Goal: Task Accomplishment & Management: Manage account settings

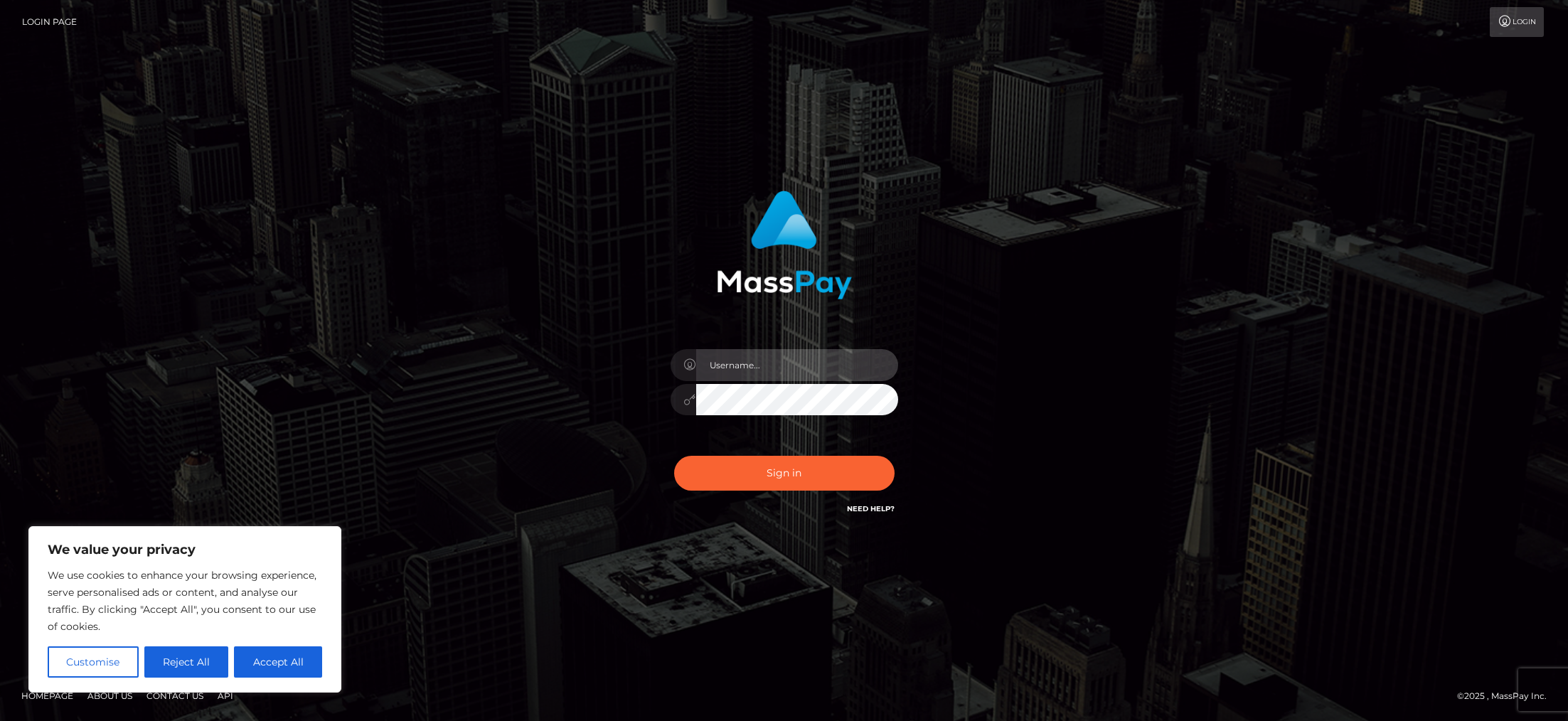
click at [721, 359] on input "text" at bounding box center [796, 365] width 202 height 32
type input "[EMAIL_ADDRESS][DOMAIN_NAME]"
click at [797, 472] on button "Sign in" at bounding box center [784, 473] width 220 height 35
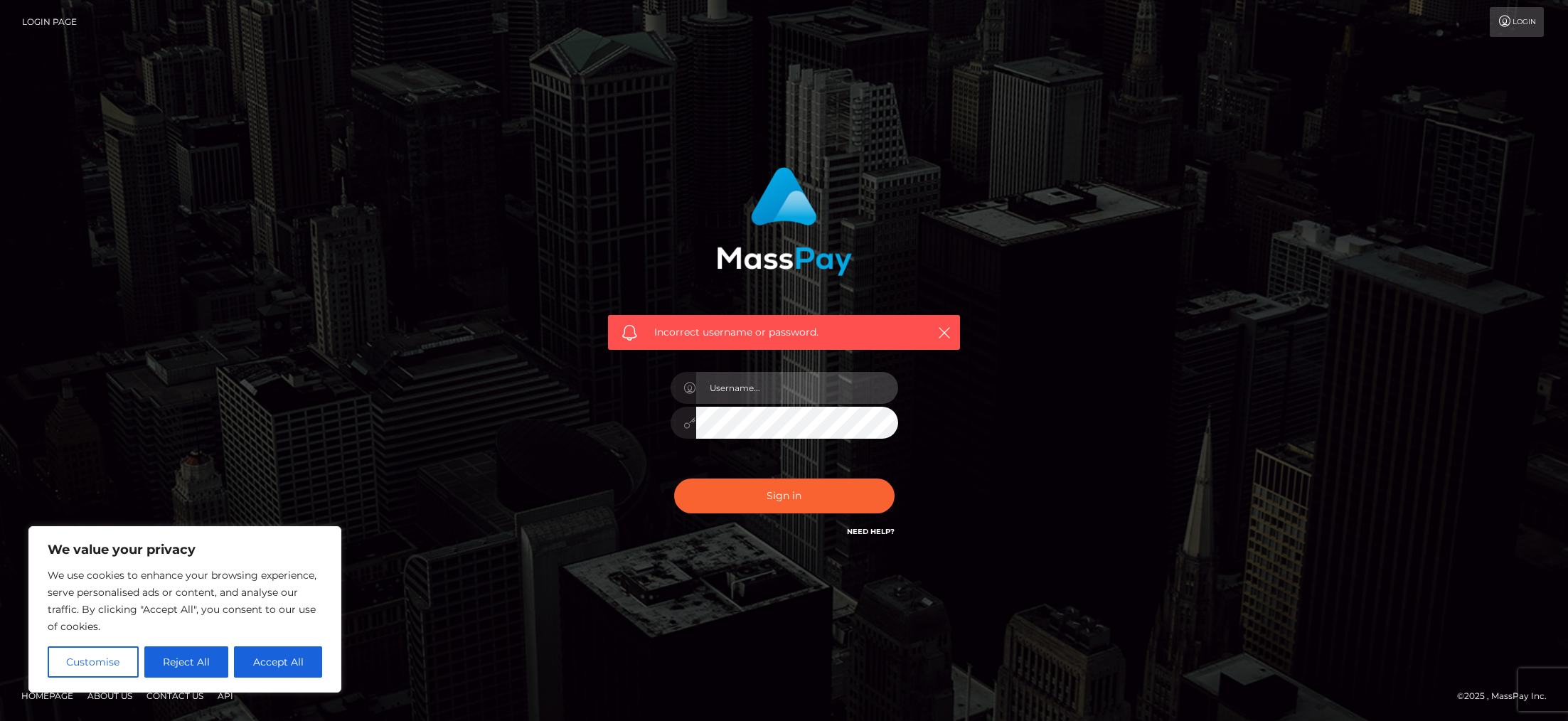
click at [762, 390] on input "text" at bounding box center [796, 387] width 202 height 32
type input "ivywivyfeet@gmail.com"
click at [805, 494] on button "Sign in" at bounding box center [784, 496] width 220 height 35
click at [261, 668] on button "Accept All" at bounding box center [277, 662] width 88 height 31
checkbox input "true"
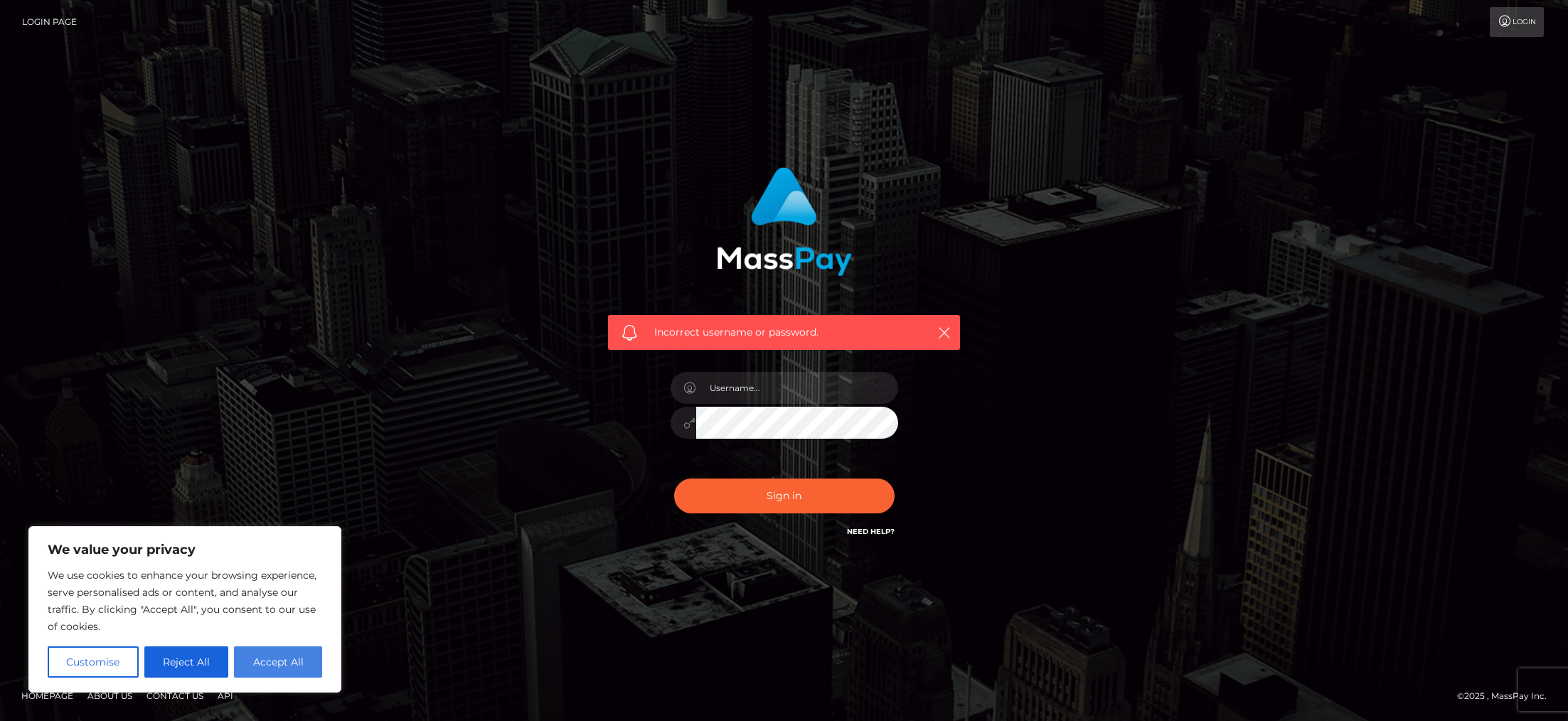
checkbox input "true"
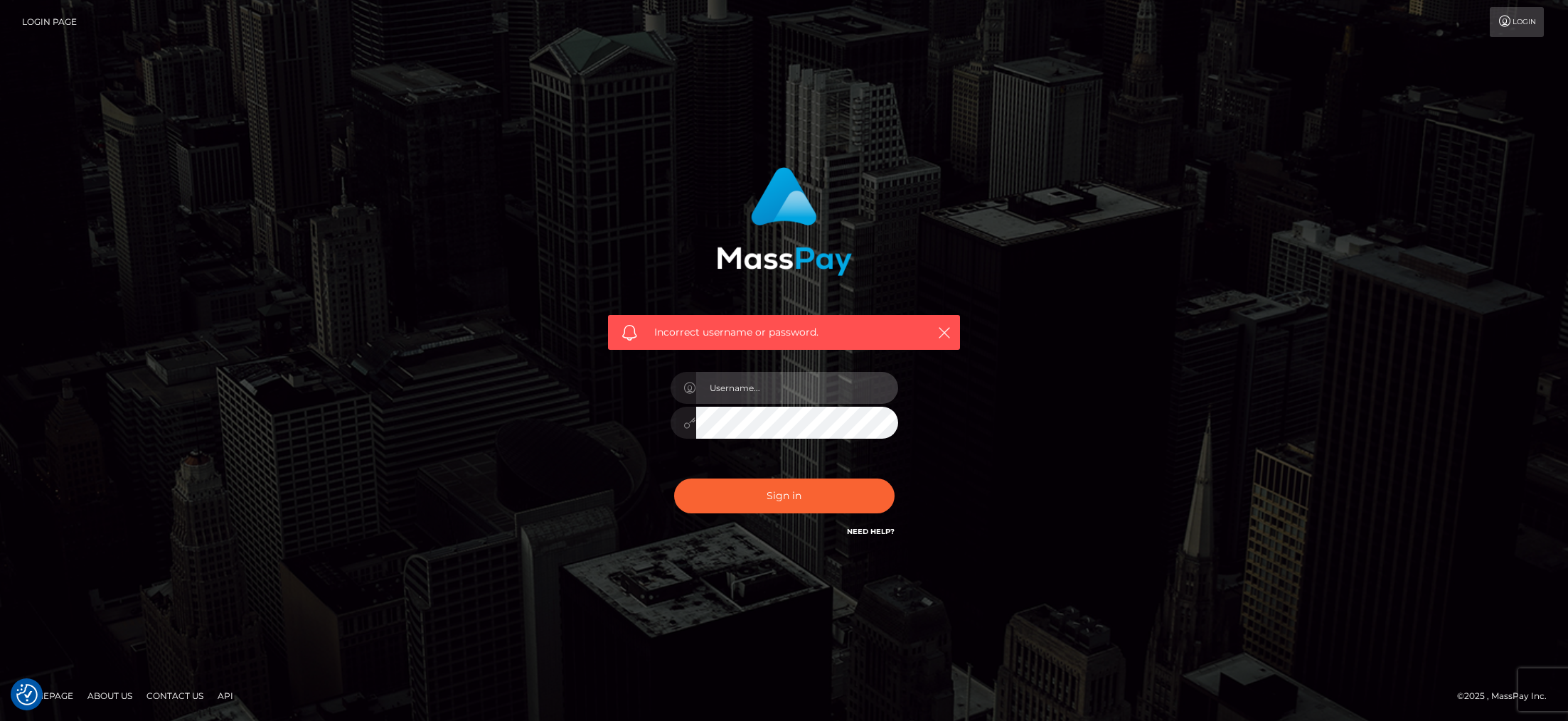
click at [764, 392] on input "text" at bounding box center [796, 387] width 202 height 32
type input "[EMAIL_ADDRESS][DOMAIN_NAME]"
click at [674, 479] on button "Sign in" at bounding box center [784, 496] width 220 height 35
click at [745, 399] on input "text" at bounding box center [796, 387] width 202 height 32
type input "[EMAIL_ADDRESS][DOMAIN_NAME]"
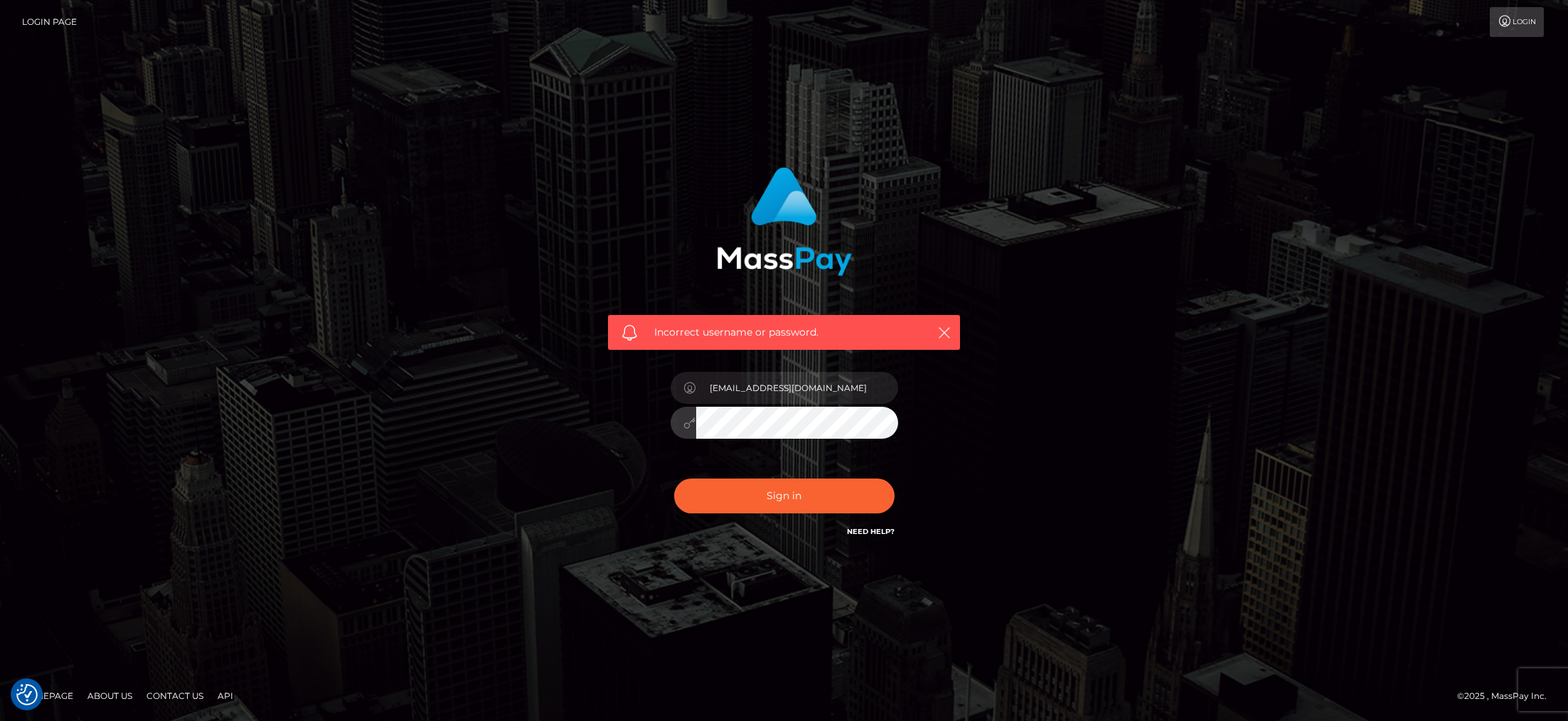
click at [674, 479] on button "Sign in" at bounding box center [784, 496] width 220 height 35
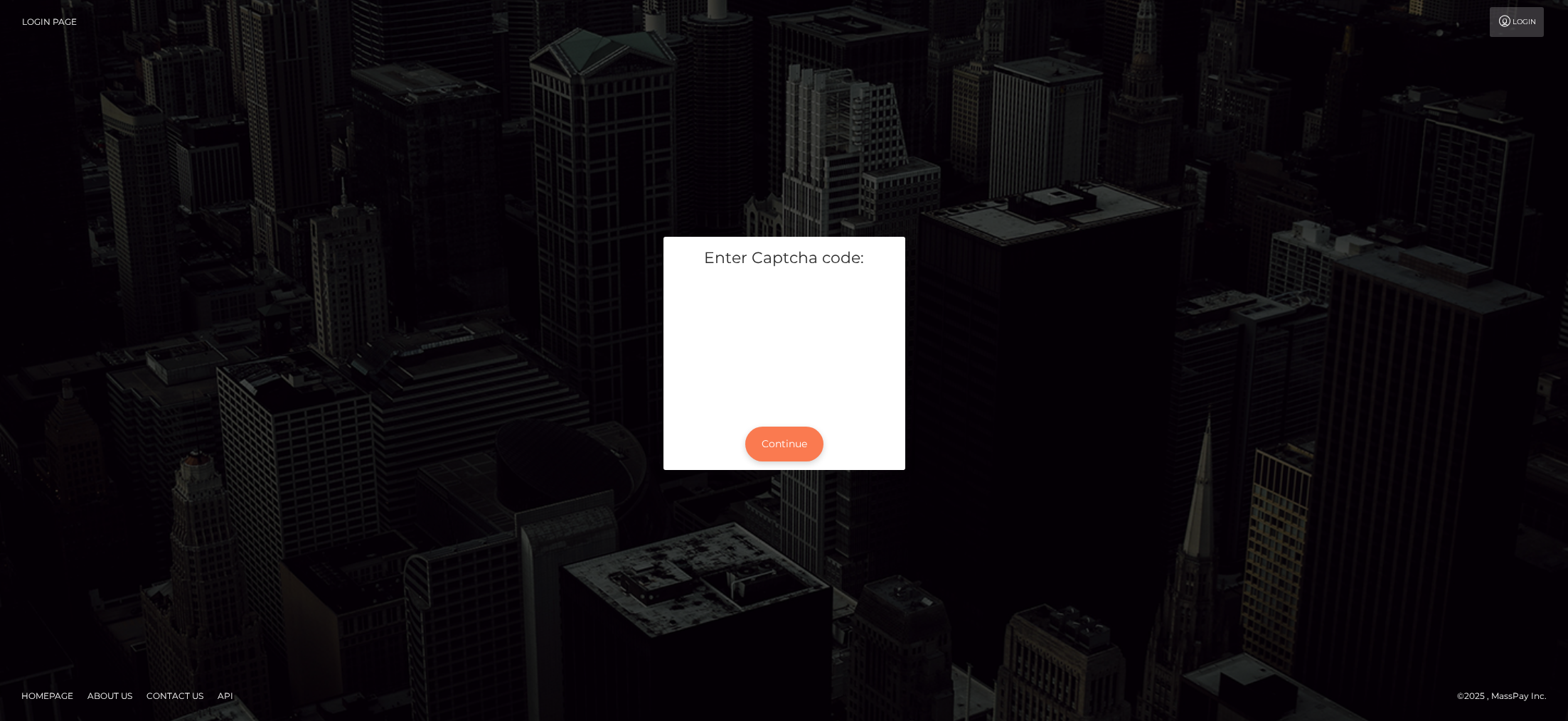
click at [778, 460] on button "Continue" at bounding box center [784, 444] width 78 height 35
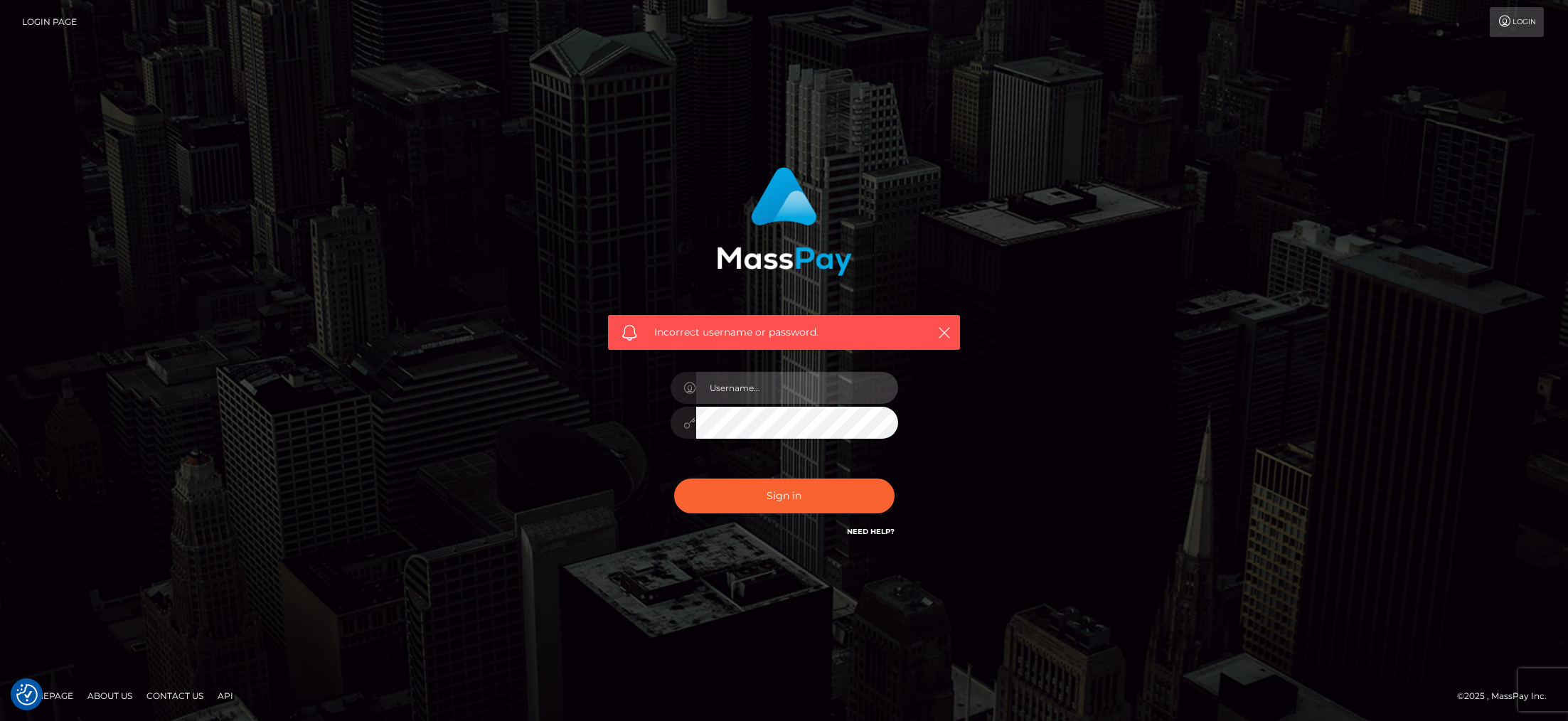
type input "[EMAIL_ADDRESS][DOMAIN_NAME]"
